Goal: Find specific page/section: Find specific page/section

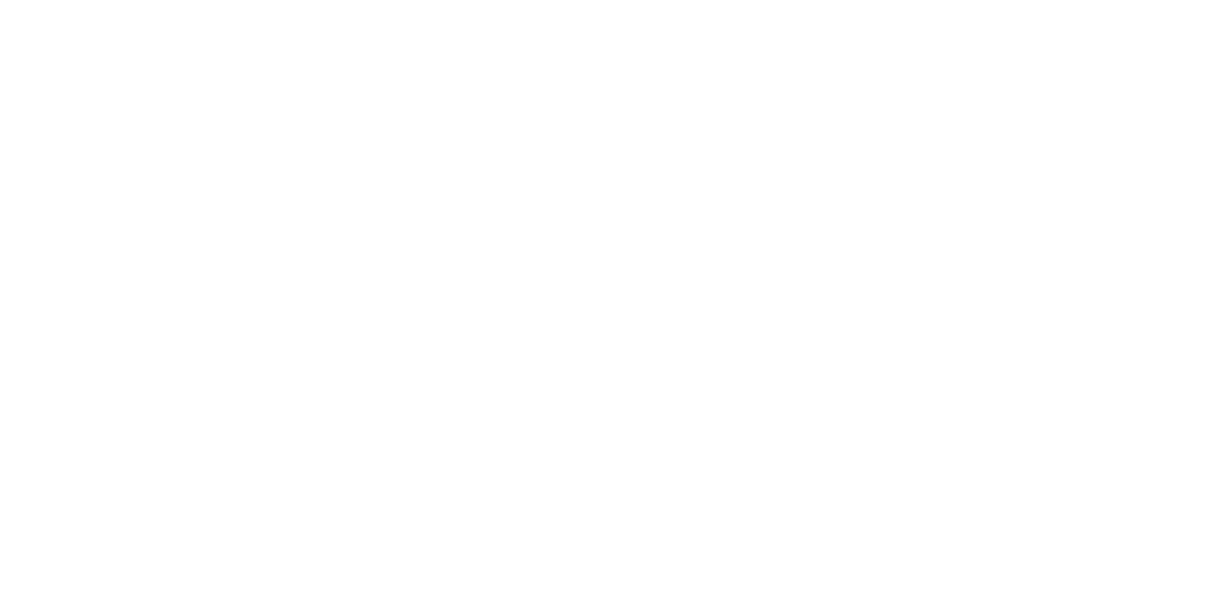
select select "Song"
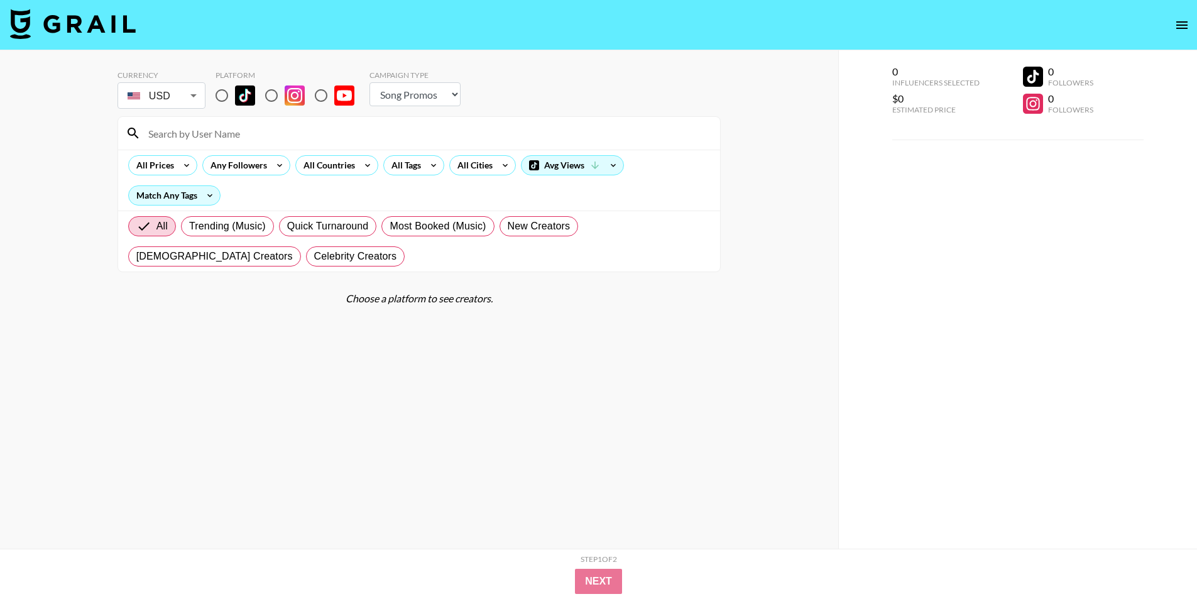
click at [0, 331] on div "Currency USD USD ​ Platform Campaign Type Choose Type... Song Promos Brand Prom…" at bounding box center [419, 324] width 838 height 549
click at [222, 94] on input "radio" at bounding box center [222, 95] width 26 height 26
radio input "true"
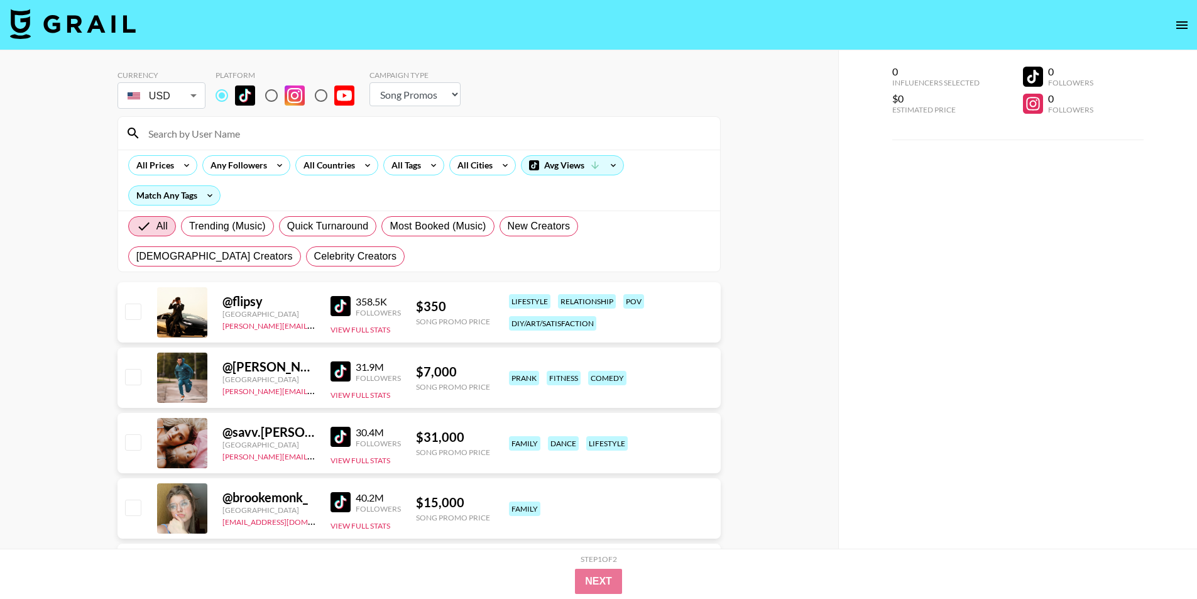
click at [237, 134] on input at bounding box center [427, 133] width 572 height 20
paste input "mm6la"
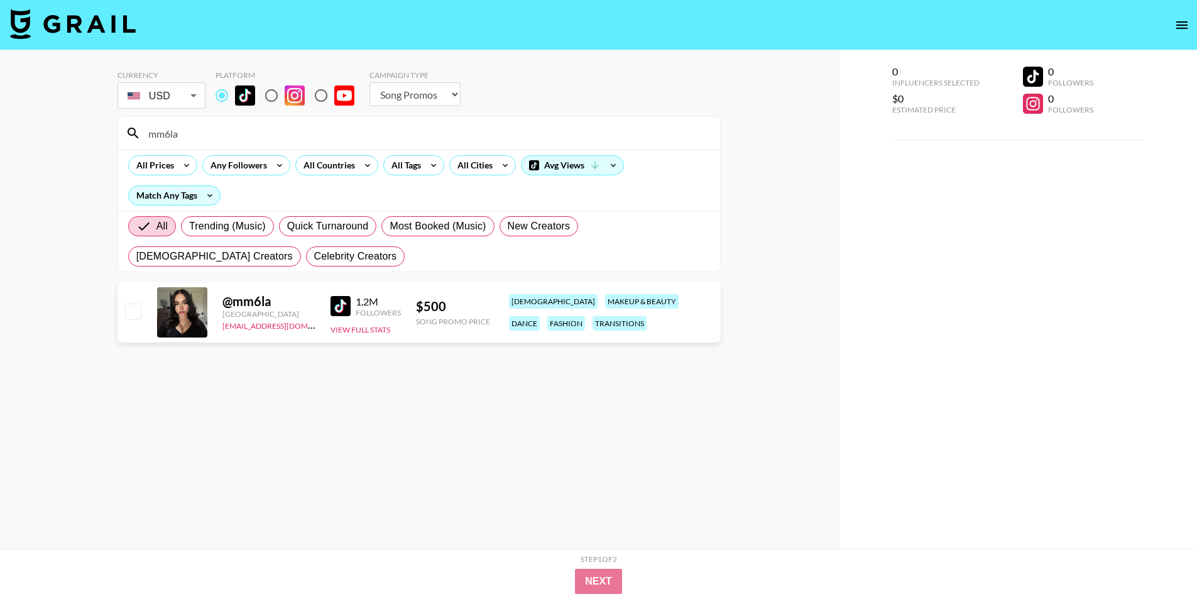
type input "mm6la"
click at [430, 310] on div "$ 500" at bounding box center [453, 306] width 74 height 16
click at [246, 303] on div "@ mm6la" at bounding box center [268, 301] width 93 height 16
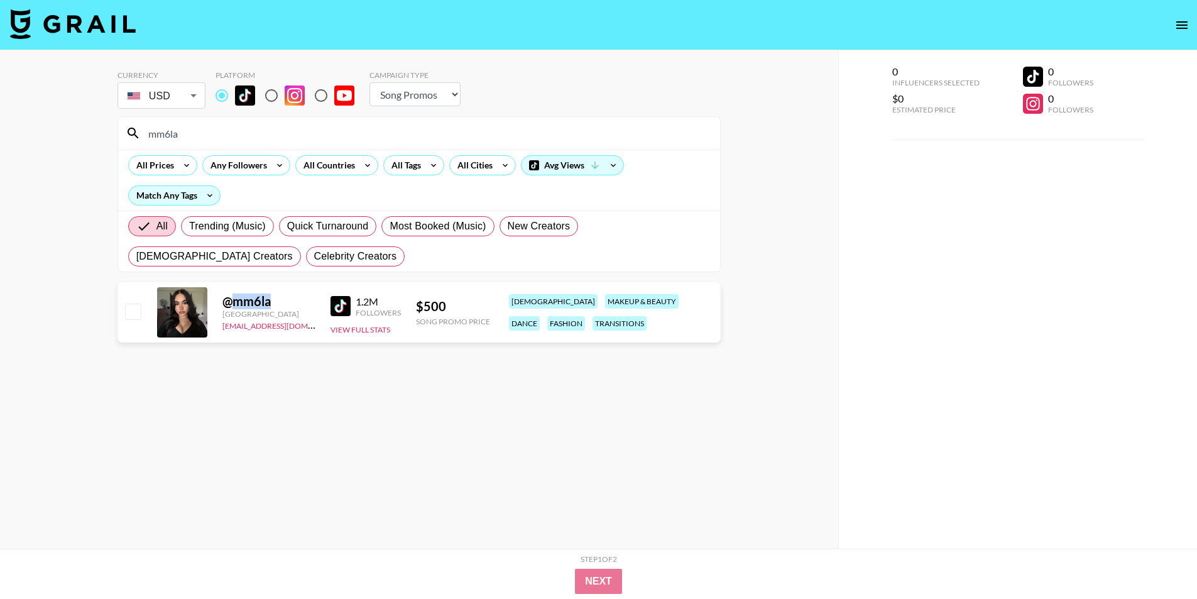
copy div "mm6la"
